Goal: Task Accomplishment & Management: Complete application form

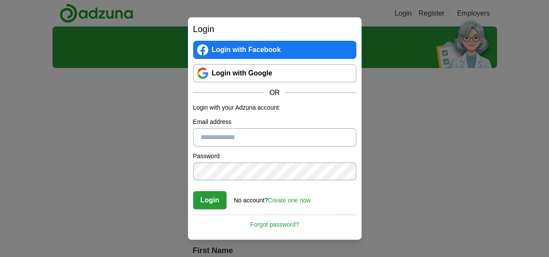
click at [201, 135] on input "Email address" at bounding box center [274, 137] width 163 height 18
type input "**********"
click at [288, 201] on link "Create one now" at bounding box center [289, 200] width 43 height 7
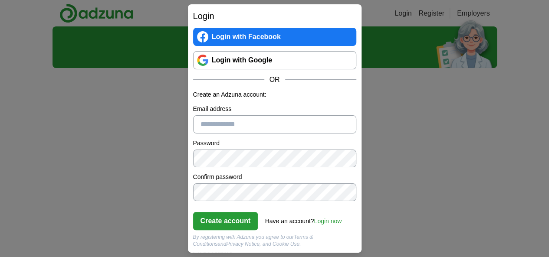
click at [245, 128] on input "Email address" at bounding box center [274, 124] width 163 height 18
type input "**********"
click at [266, 148] on div "Password" at bounding box center [274, 153] width 163 height 29
click at [230, 221] on button "Create account" at bounding box center [225, 221] width 65 height 18
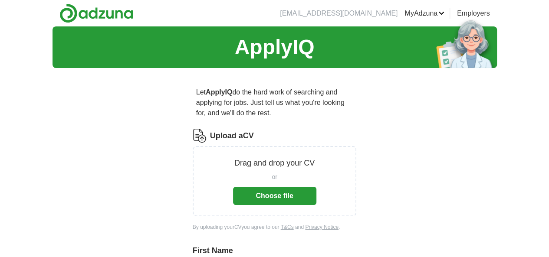
click at [262, 187] on button "Choose file" at bounding box center [274, 196] width 83 height 18
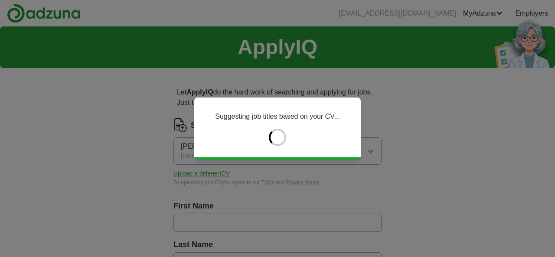
type input "*****"
type input "**********"
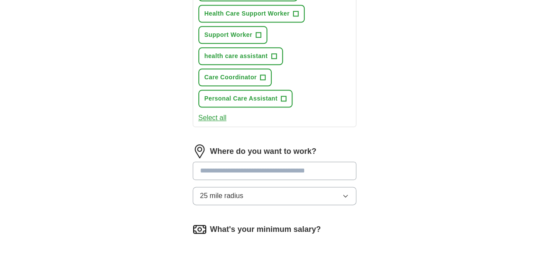
scroll to position [441, 0]
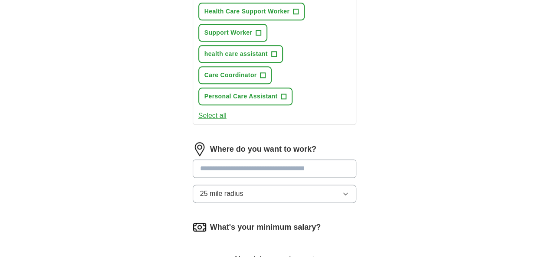
click at [274, 160] on input at bounding box center [275, 169] width 164 height 18
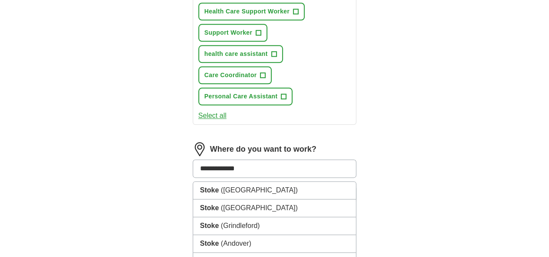
type input "**********"
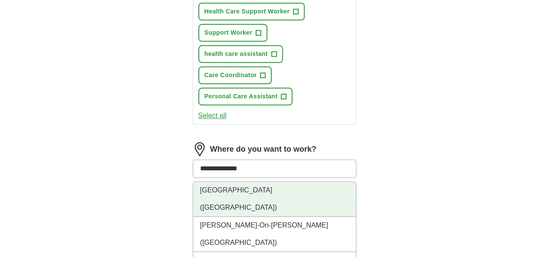
click at [236, 204] on span "(Staffordshire)" at bounding box center [238, 207] width 77 height 7
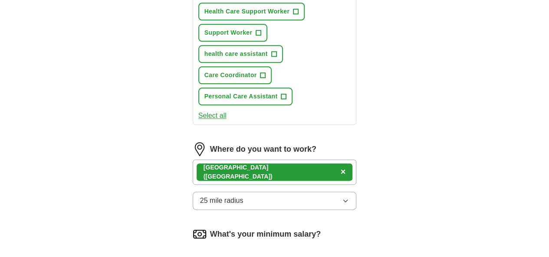
click at [286, 192] on button "25 mile radius" at bounding box center [275, 201] width 164 height 18
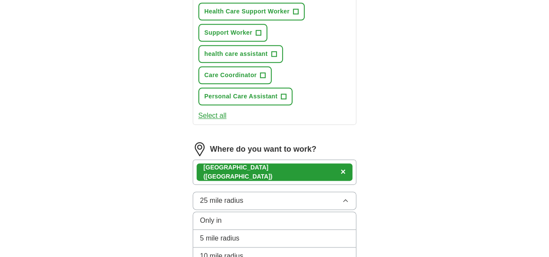
click at [200, 251] on span "10 mile radius" at bounding box center [221, 256] width 43 height 10
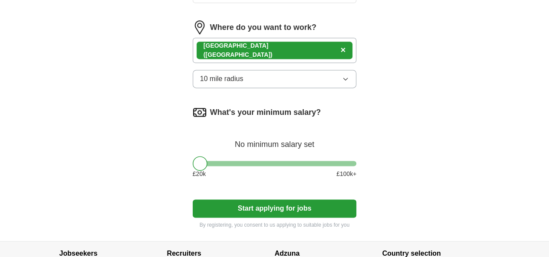
scroll to position [576, 0]
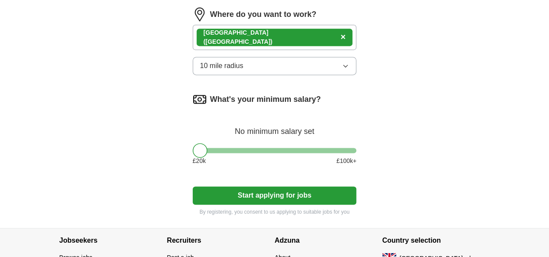
click at [337, 186] on button "Start applying for jobs" at bounding box center [275, 195] width 164 height 18
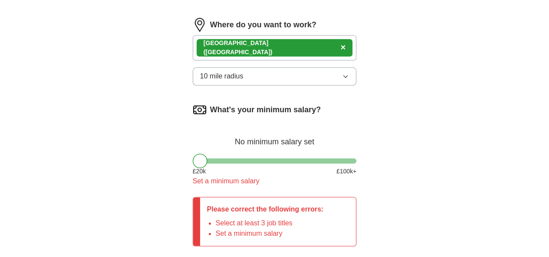
scroll to position [586, 0]
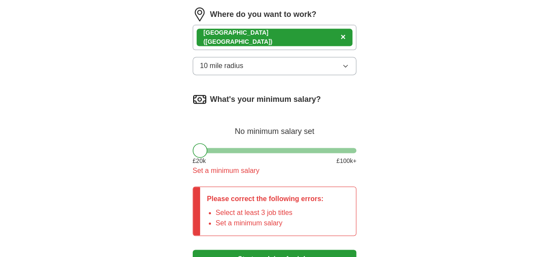
click at [327, 186] on div "Please correct the following errors: Select at least 3 job titles Set a minimum…" at bounding box center [275, 210] width 164 height 49
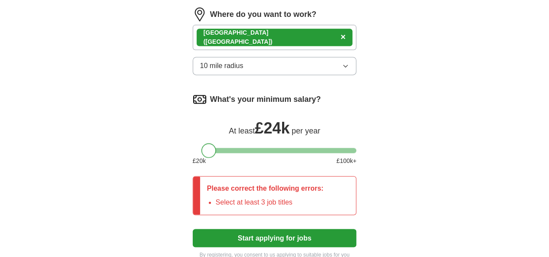
drag, startPoint x: 183, startPoint y: 99, endPoint x: 193, endPoint y: 101, distance: 9.2
click at [201, 143] on div at bounding box center [208, 150] width 15 height 15
click at [263, 229] on button "Start applying for jobs" at bounding box center [275, 238] width 164 height 18
drag, startPoint x: 195, startPoint y: 93, endPoint x: 166, endPoint y: 102, distance: 30.3
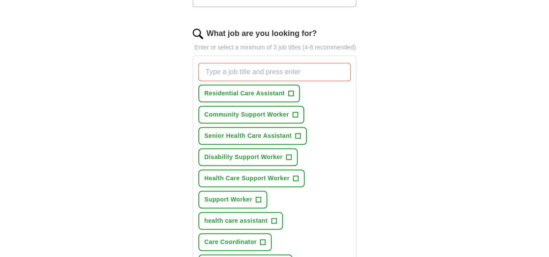
scroll to position [268, 0]
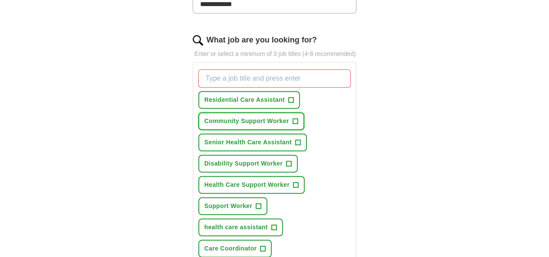
click at [231, 117] on span "Community Support Worker" at bounding box center [246, 121] width 85 height 9
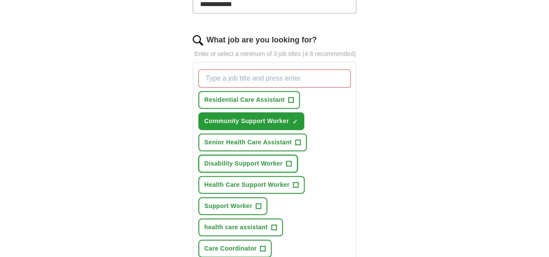
click at [219, 159] on span "Disability Support Worker" at bounding box center [243, 163] width 78 height 9
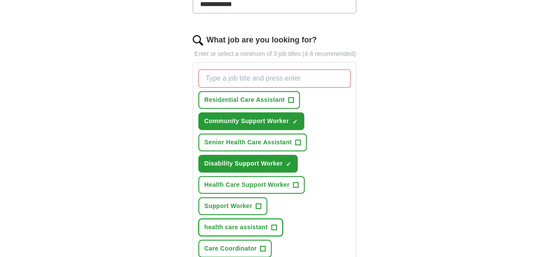
click at [218, 223] on span "health care assistant" at bounding box center [235, 227] width 63 height 9
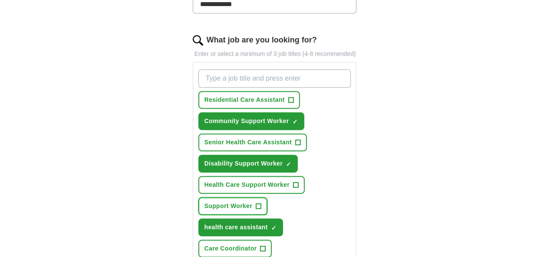
click at [252, 202] on span "Support Worker" at bounding box center [228, 206] width 48 height 9
click at [245, 95] on span "Residential Care Assistant" at bounding box center [244, 99] width 80 height 9
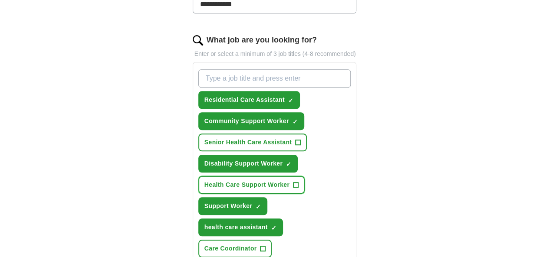
click at [237, 180] on span "Health Care Support Worker" at bounding box center [246, 184] width 85 height 9
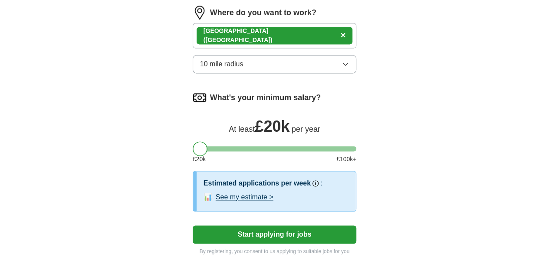
scroll to position [628, 0]
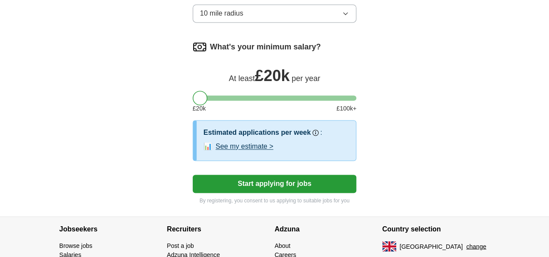
click at [237, 141] on button "See my estimate >" at bounding box center [245, 146] width 58 height 10
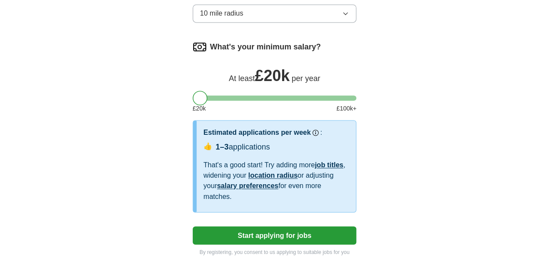
click at [241, 226] on button "Start applying for jobs" at bounding box center [275, 235] width 164 height 18
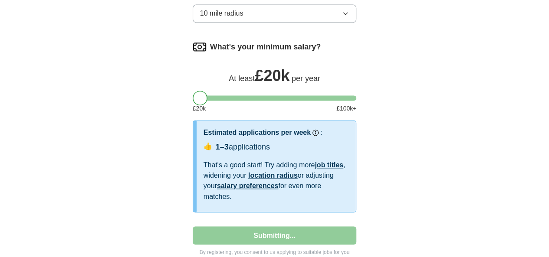
select select "**"
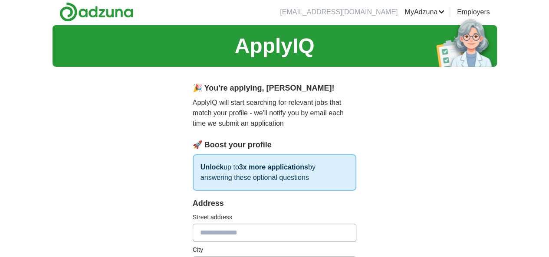
scroll to position [0, 0]
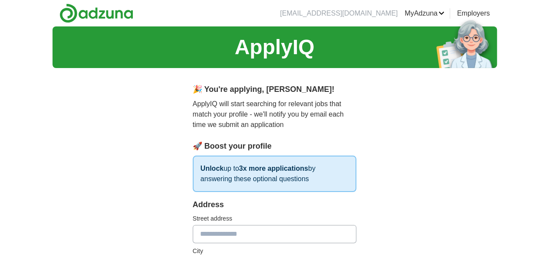
drag, startPoint x: 275, startPoint y: 232, endPoint x: 270, endPoint y: 229, distance: 6.3
click at [270, 229] on input "text" at bounding box center [275, 234] width 164 height 18
type input "**********"
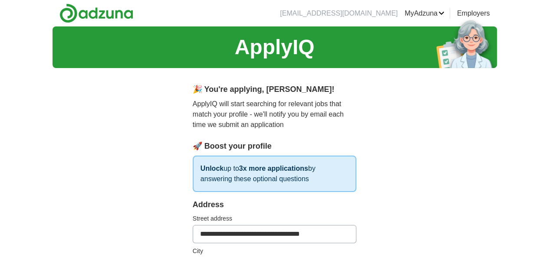
type input "*******"
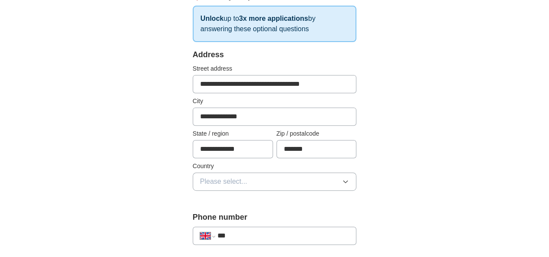
scroll to position [151, 0]
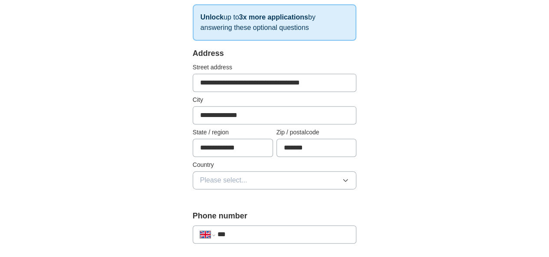
click at [331, 175] on button "Please select..." at bounding box center [275, 180] width 164 height 18
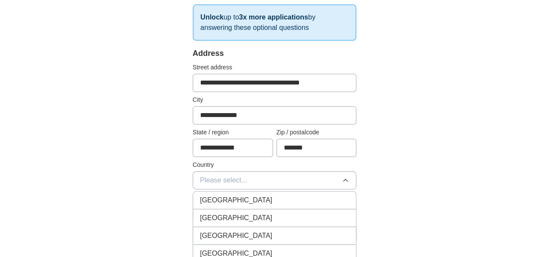
click at [281, 200] on div "[GEOGRAPHIC_DATA]" at bounding box center [274, 200] width 149 height 10
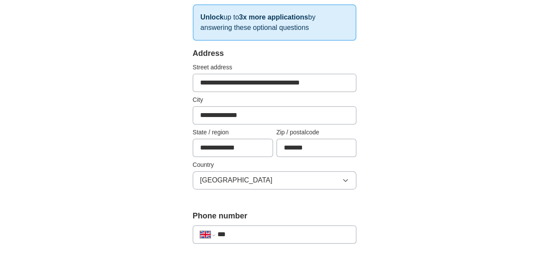
click at [241, 234] on input "***" at bounding box center [283, 234] width 132 height 10
type input "**********"
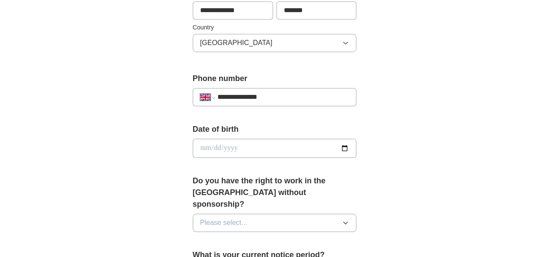
scroll to position [291, 0]
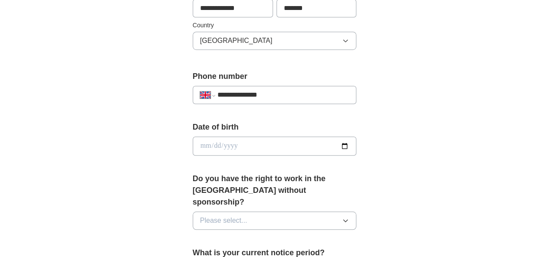
click at [313, 134] on div "Date of birth" at bounding box center [275, 141] width 164 height 41
click at [356, 145] on input "date" at bounding box center [275, 146] width 164 height 19
type input "**********"
click at [243, 212] on button "Please select..." at bounding box center [275, 221] width 164 height 18
click at [200, 235] on div "Yes" at bounding box center [274, 240] width 149 height 10
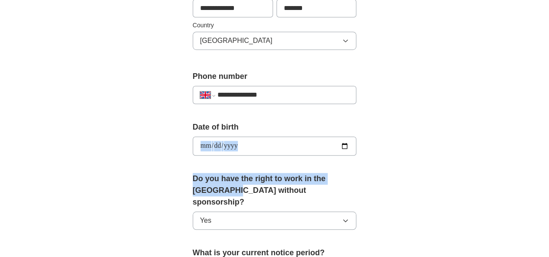
drag, startPoint x: 548, startPoint y: 134, endPoint x: 555, endPoint y: 163, distance: 29.5
click at [549, 163] on html "**********" at bounding box center [274, 176] width 549 height 935
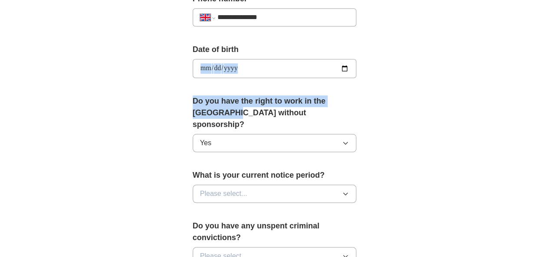
scroll to position [373, 0]
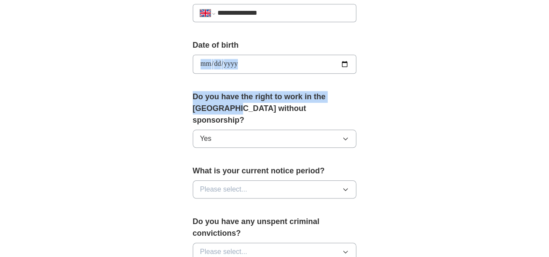
click at [338, 183] on button "Please select..." at bounding box center [275, 189] width 164 height 18
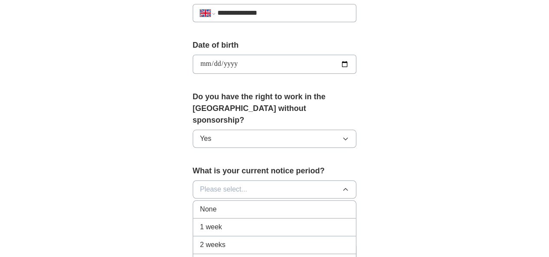
click at [330, 204] on div "None" at bounding box center [274, 209] width 149 height 10
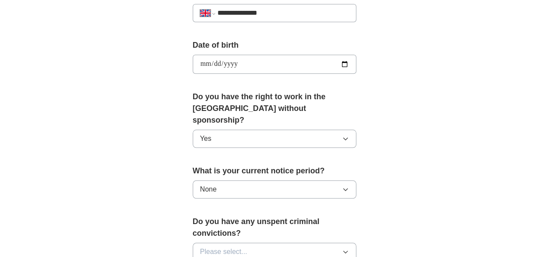
click at [255, 243] on button "Please select..." at bounding box center [275, 252] width 164 height 18
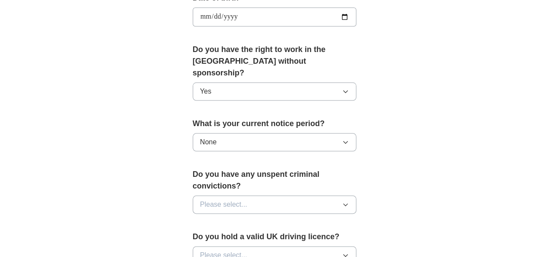
scroll to position [427, 0]
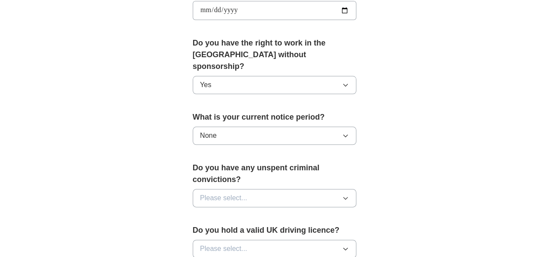
click at [333, 189] on button "Please select..." at bounding box center [275, 198] width 164 height 18
click at [260, 231] on div "No" at bounding box center [274, 236] width 149 height 10
click at [260, 240] on button "Please select..." at bounding box center [275, 249] width 164 height 18
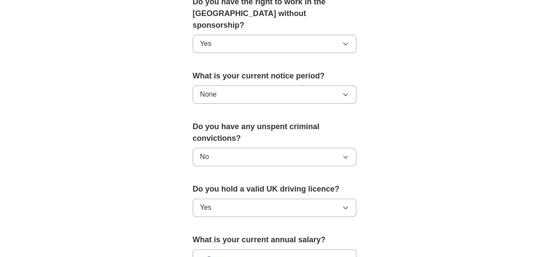
scroll to position [479, 0]
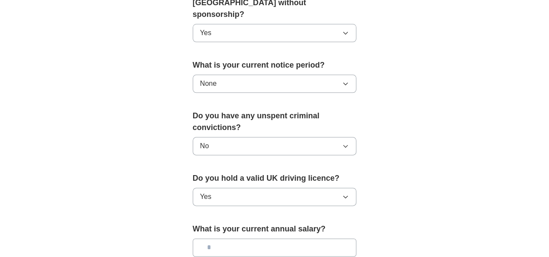
click at [333, 188] on button "Yes" at bounding box center [275, 197] width 164 height 18
click at [308, 231] on div "No" at bounding box center [274, 236] width 149 height 10
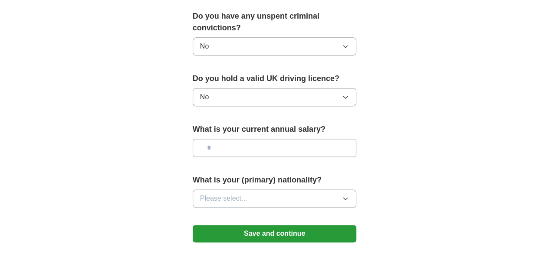
scroll to position [579, 0]
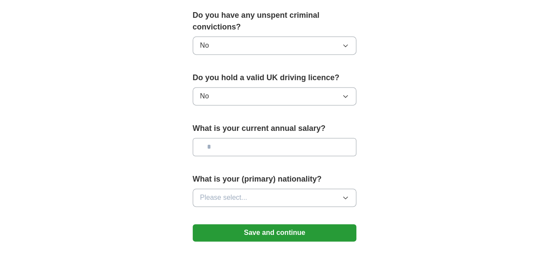
click at [304, 189] on button "Please select..." at bounding box center [275, 198] width 164 height 18
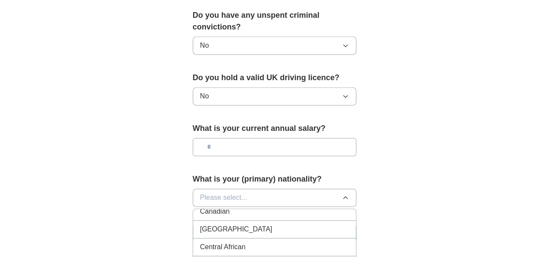
scroll to position [635, 0]
click at [200, 193] on span "Please select..." at bounding box center [223, 198] width 47 height 10
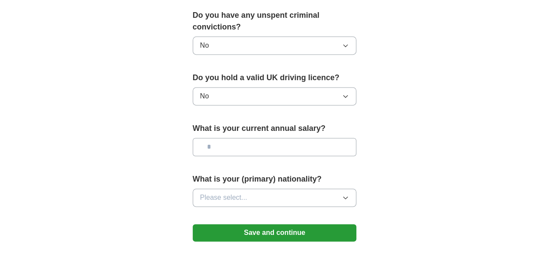
click at [200, 193] on span "Please select..." at bounding box center [223, 198] width 47 height 10
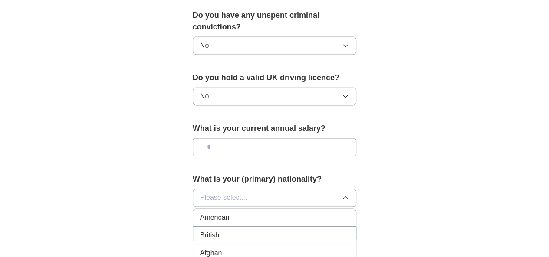
click at [200, 193] on span "Please select..." at bounding box center [223, 198] width 47 height 10
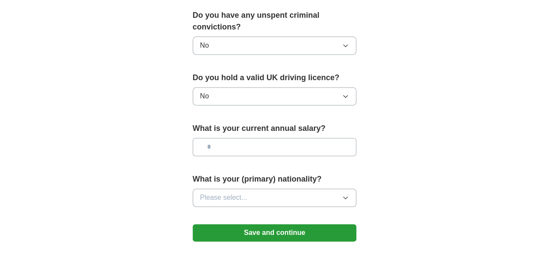
click at [304, 189] on button "Please select..." at bounding box center [275, 198] width 164 height 18
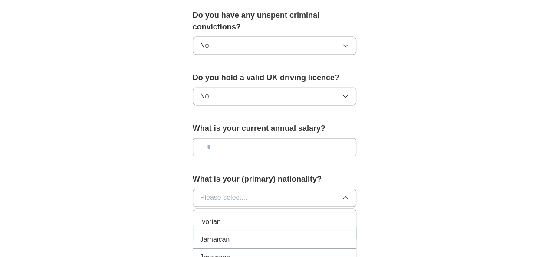
scroll to position [1575, 0]
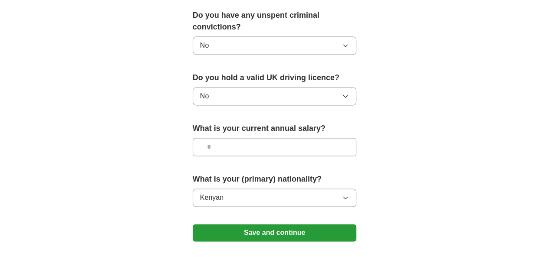
click at [281, 224] on button "Save and continue" at bounding box center [275, 232] width 164 height 17
